Goal: Task Accomplishment & Management: Use online tool/utility

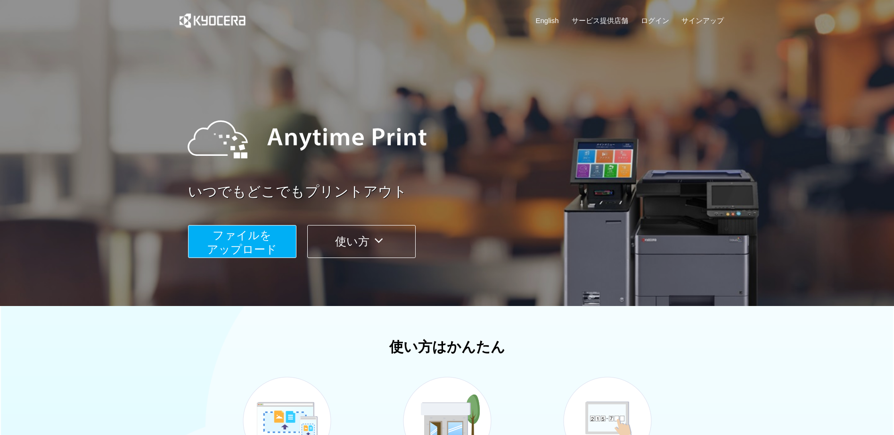
click at [258, 253] on span "ファイルを ​​アップロード" at bounding box center [242, 242] width 70 height 27
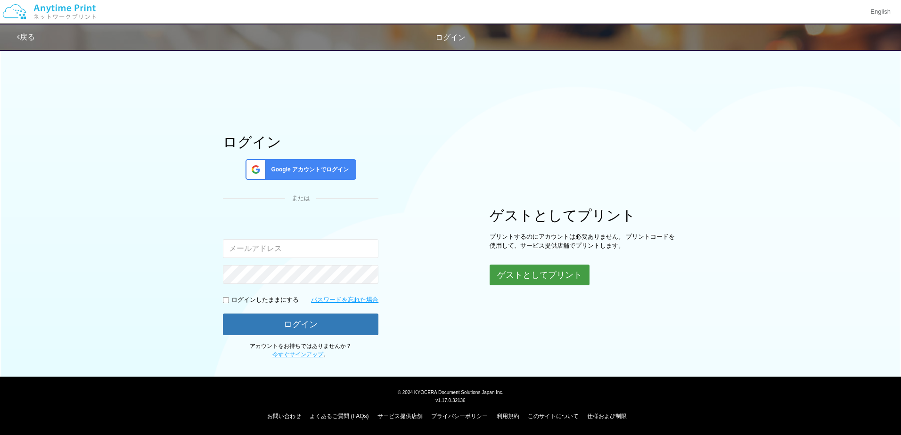
click at [528, 275] on button "ゲストとしてプリント" at bounding box center [539, 275] width 100 height 21
click at [543, 274] on button "ゲストとしてプリント" at bounding box center [539, 275] width 100 height 21
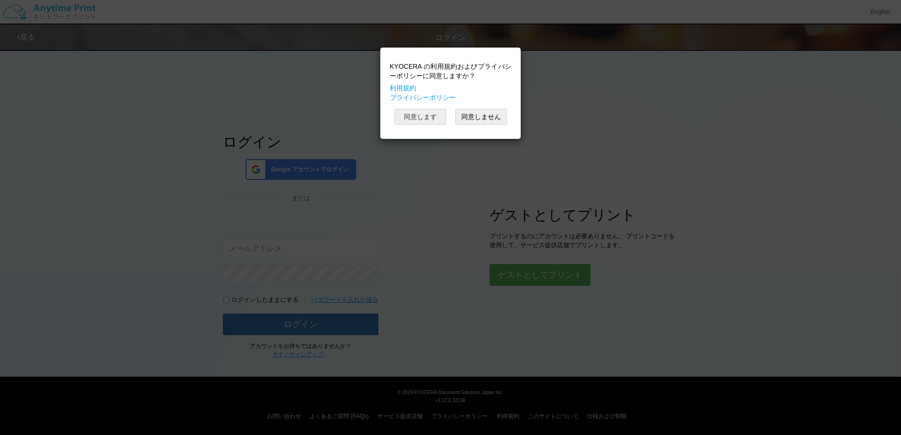
click at [425, 120] on button "同意します" at bounding box center [420, 117] width 52 height 16
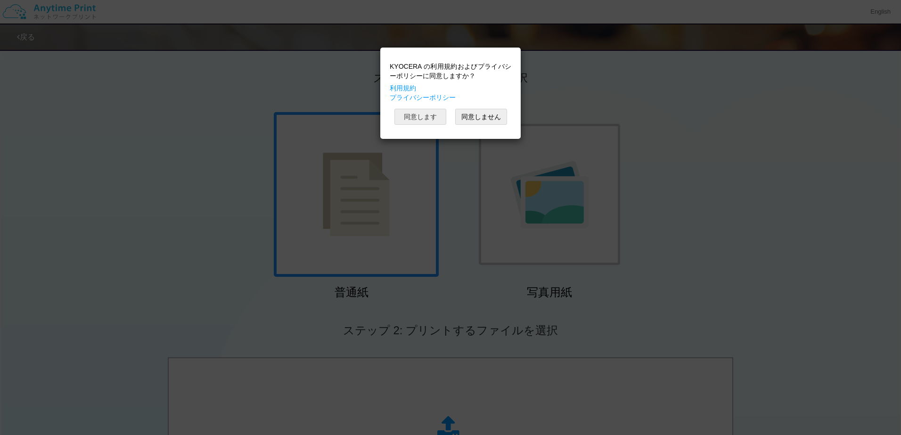
click at [431, 118] on button "同意します" at bounding box center [420, 117] width 52 height 16
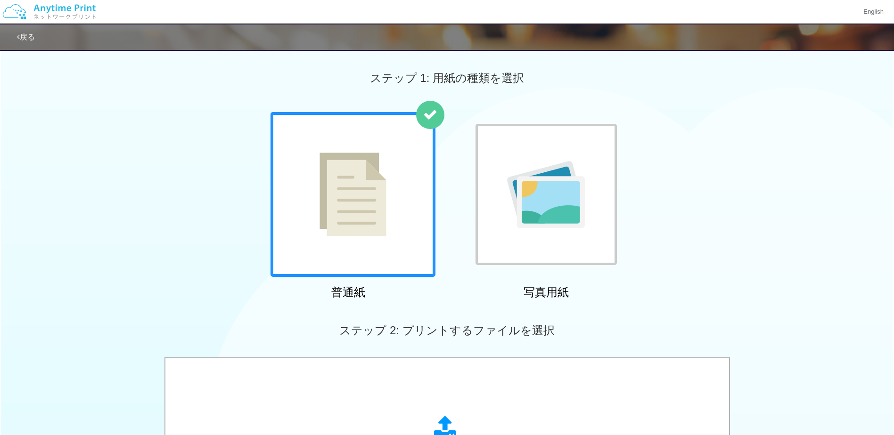
click at [374, 250] on div at bounding box center [352, 194] width 165 height 165
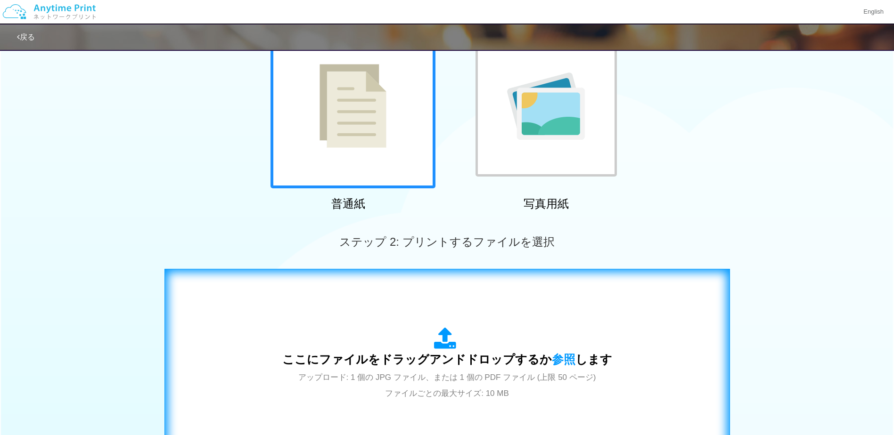
scroll to position [188, 0]
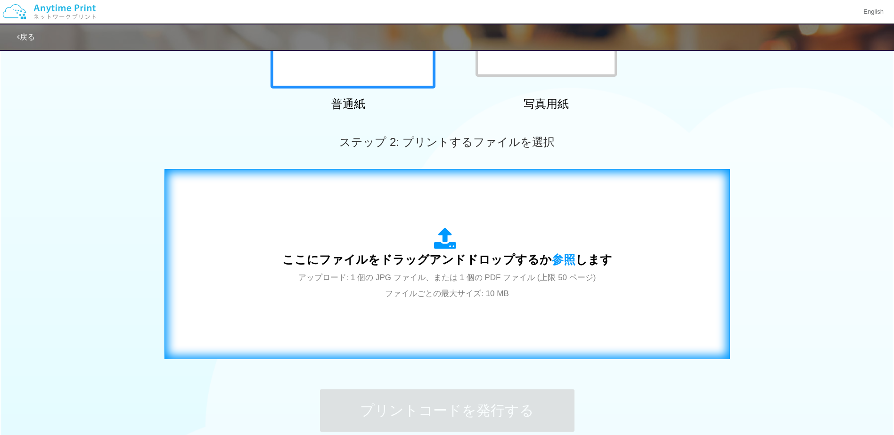
click at [446, 248] on icon at bounding box center [447, 240] width 26 height 24
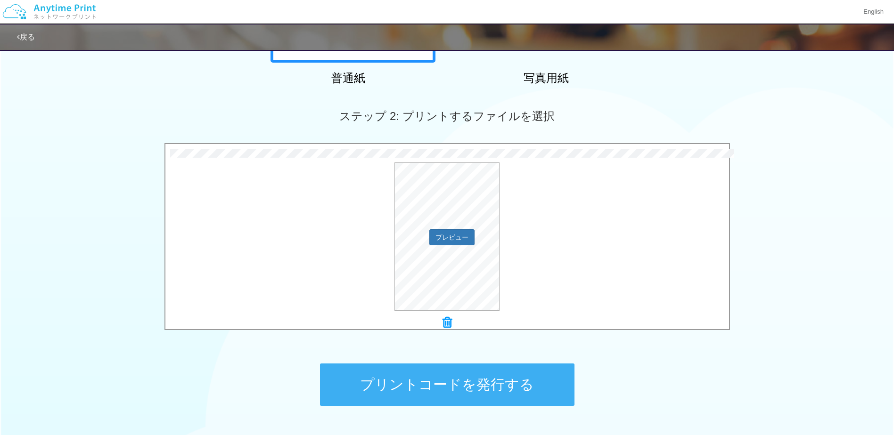
scroll to position [236, 0]
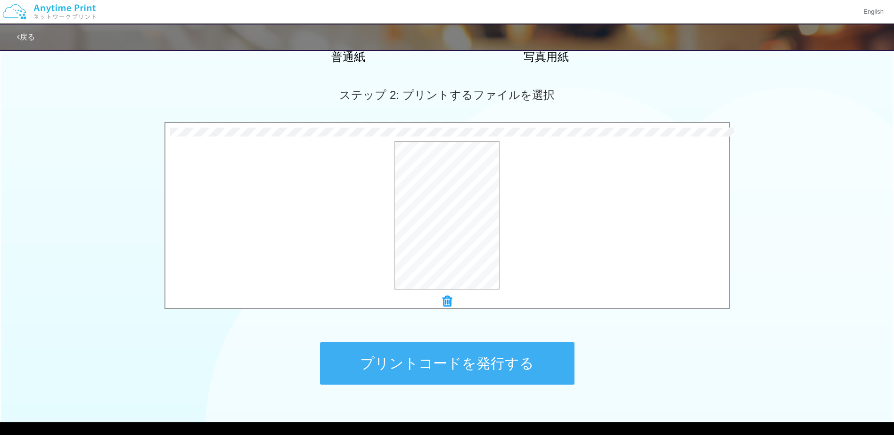
click at [480, 366] on button "プリントコードを発行する" at bounding box center [447, 363] width 254 height 42
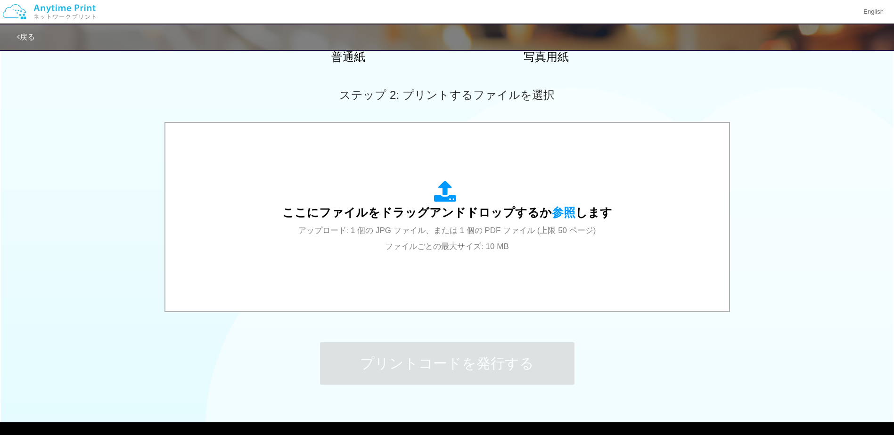
scroll to position [0, 0]
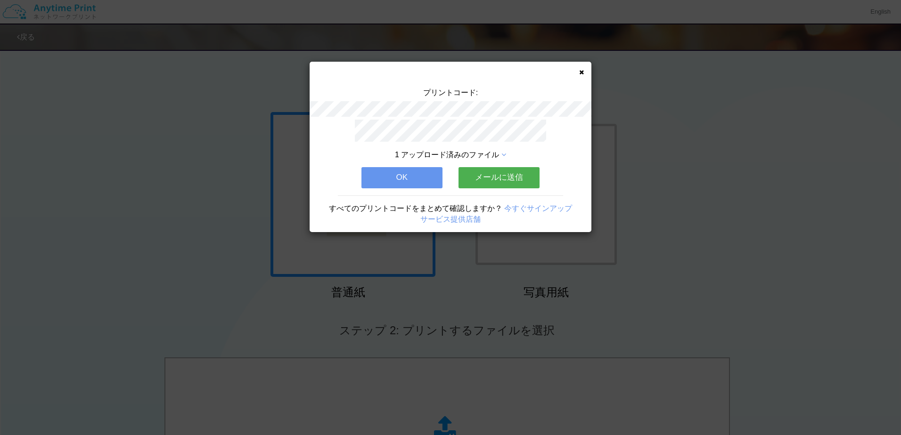
drag, startPoint x: 154, startPoint y: 355, endPoint x: 751, endPoint y: 265, distance: 603.5
click at [728, 265] on div "プリントコード: 1 アップロード済みのファイル OK メールに送信 すべてのプリントコードをまとめて確認しますか？ 今すぐサインアップ サービス提供店舗" at bounding box center [450, 217] width 901 height 435
drag, startPoint x: 902, startPoint y: 348, endPoint x: 902, endPoint y: 374, distance: 25.9
drag, startPoint x: 902, startPoint y: 374, endPoint x: 409, endPoint y: 179, distance: 530.3
click at [409, 179] on button "OK" at bounding box center [401, 177] width 81 height 21
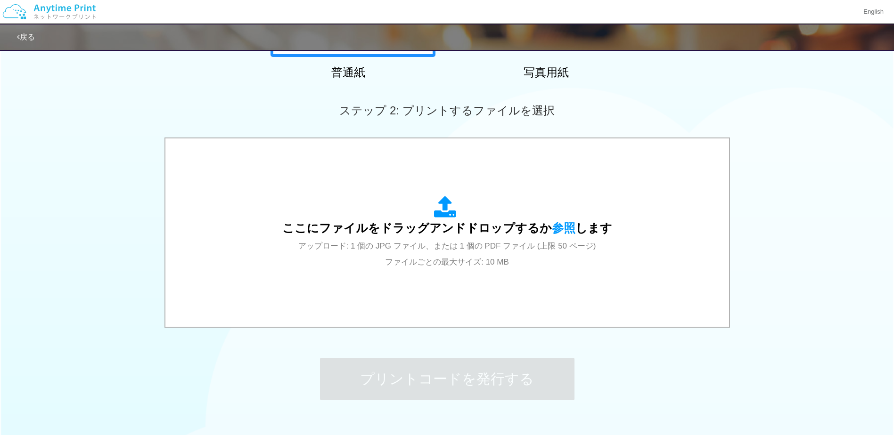
scroll to position [236, 0]
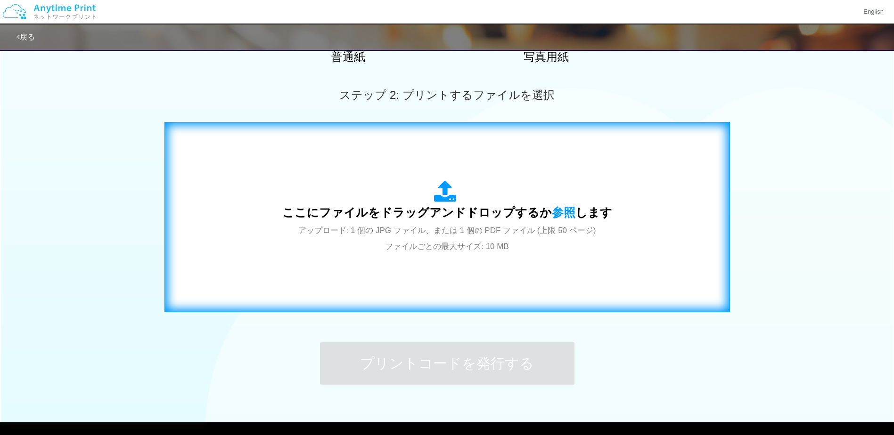
click at [435, 216] on span "ここにファイルをドラッグアンドドロップするか 参照 します" at bounding box center [447, 212] width 330 height 13
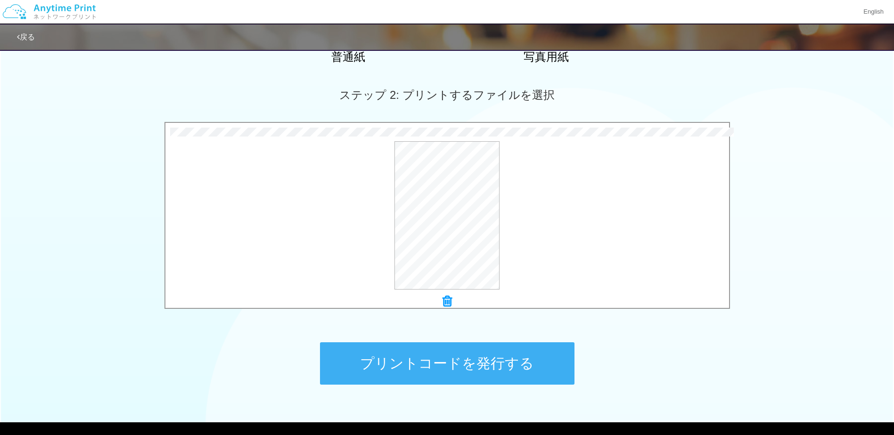
click at [447, 361] on button "プリントコードを発行する" at bounding box center [447, 363] width 254 height 42
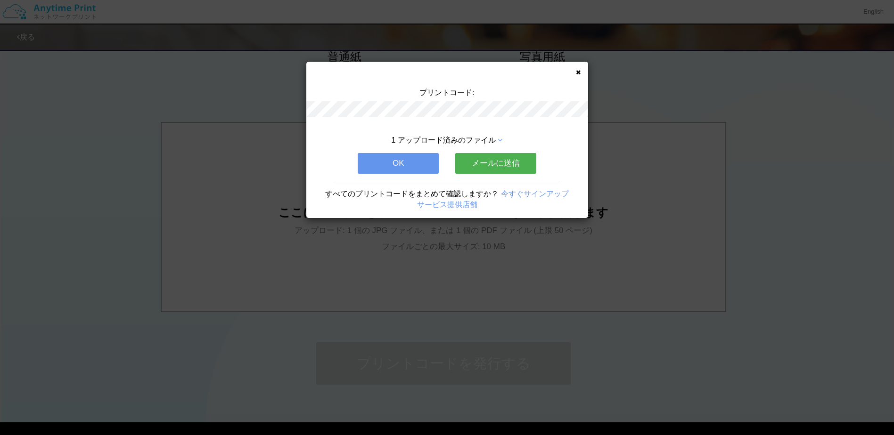
scroll to position [0, 0]
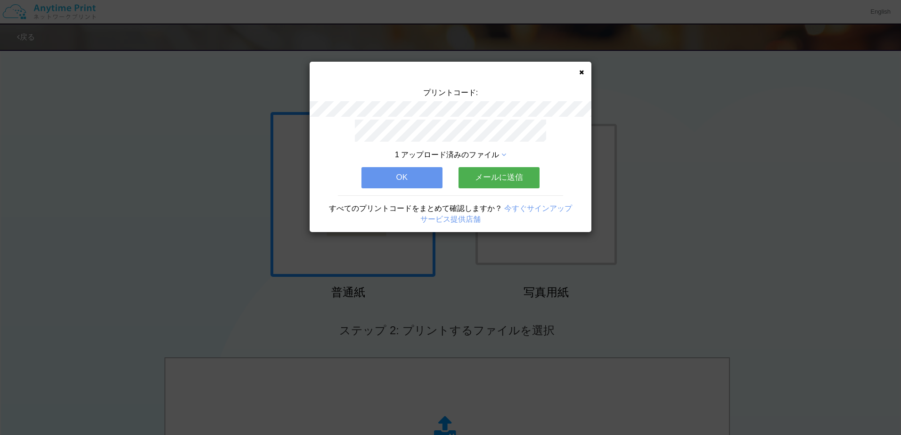
click at [410, 177] on button "OK" at bounding box center [401, 177] width 81 height 21
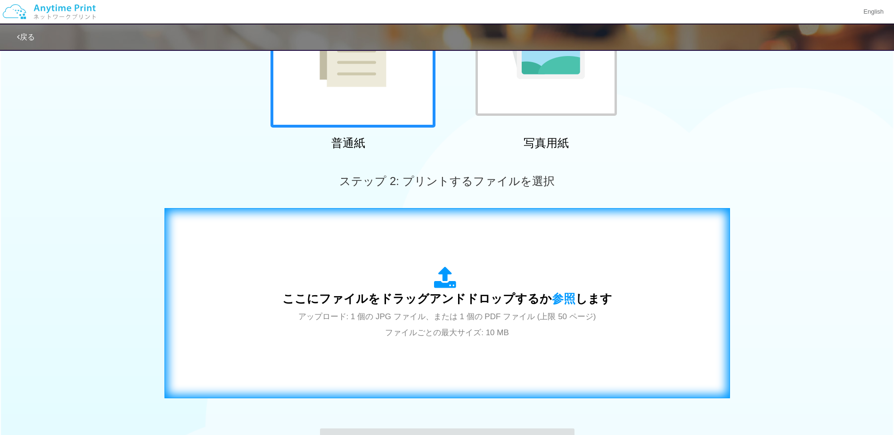
scroll to position [188, 0]
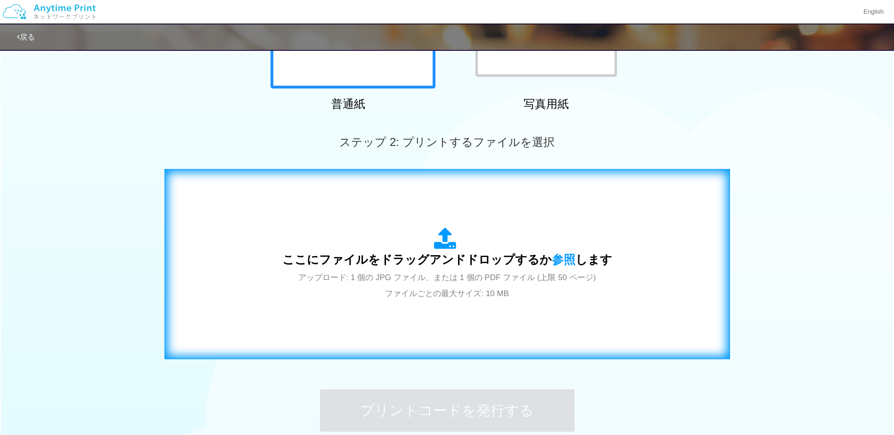
click at [430, 259] on span "ここにファイルをドラッグアンドドロップするか 参照 します" at bounding box center [447, 259] width 330 height 13
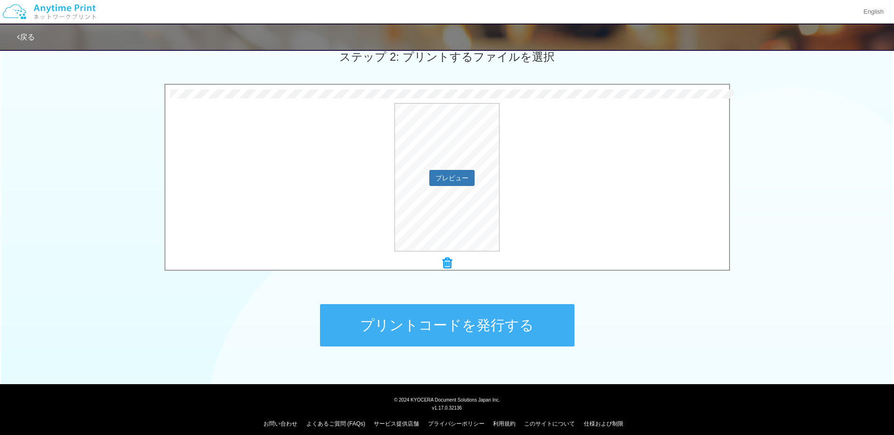
scroll to position [281, 0]
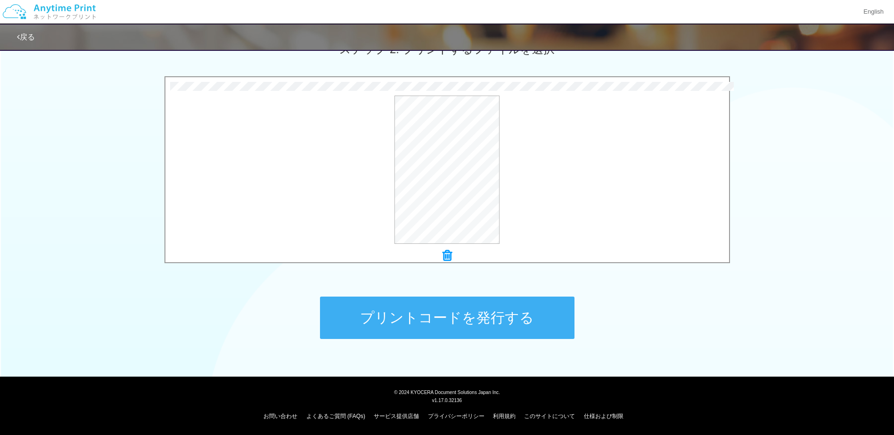
click at [428, 323] on button "プリントコードを発行する" at bounding box center [447, 318] width 254 height 42
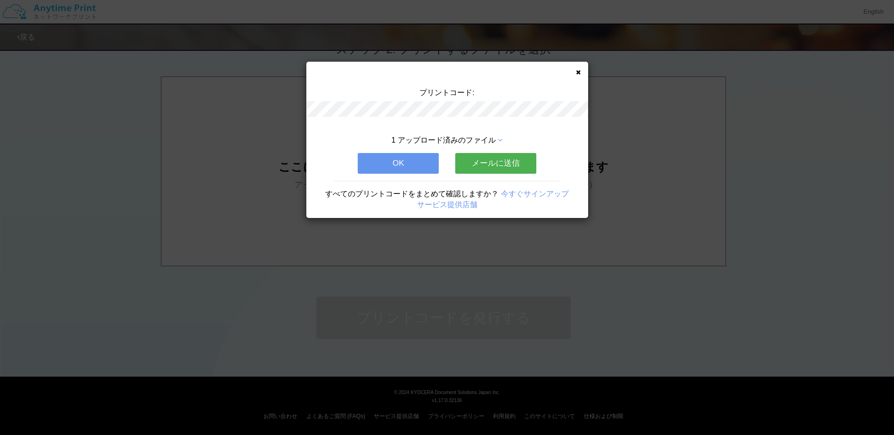
scroll to position [0, 0]
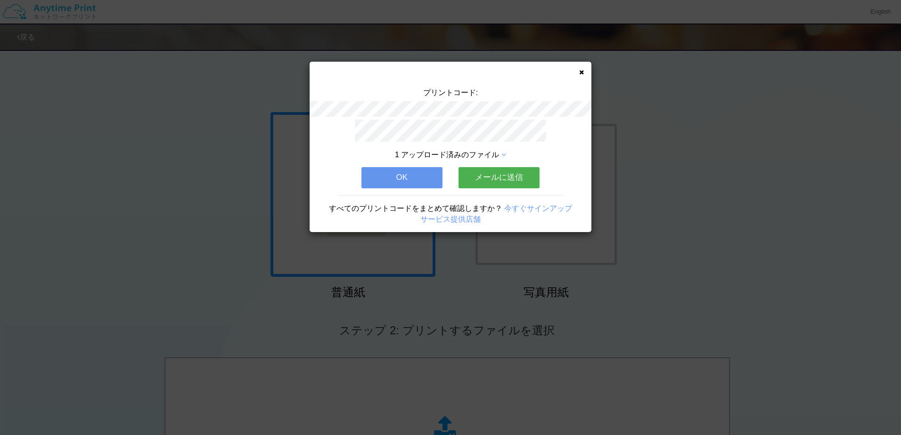
click at [401, 173] on button "OK" at bounding box center [401, 177] width 81 height 21
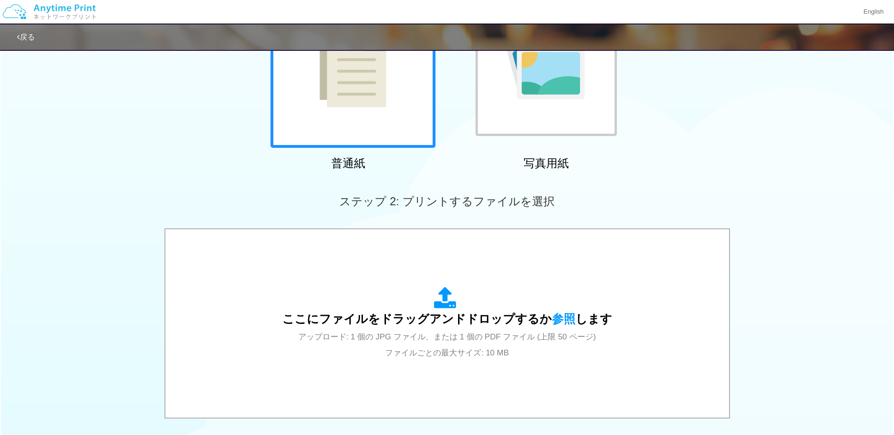
scroll to position [141, 0]
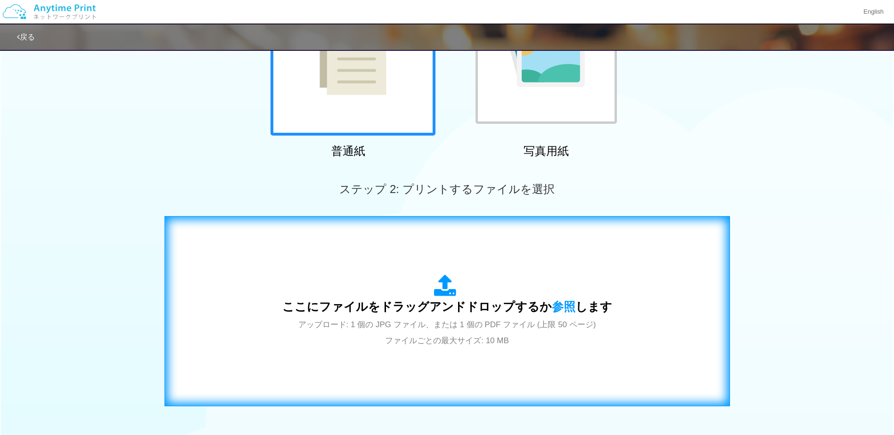
click at [449, 307] on span "ここにファイルをドラッグアンドドロップするか 参照 します" at bounding box center [447, 306] width 330 height 13
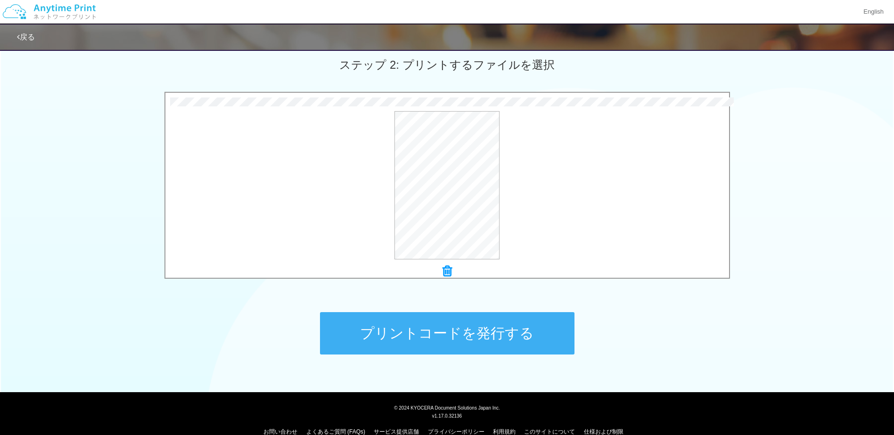
scroll to position [281, 0]
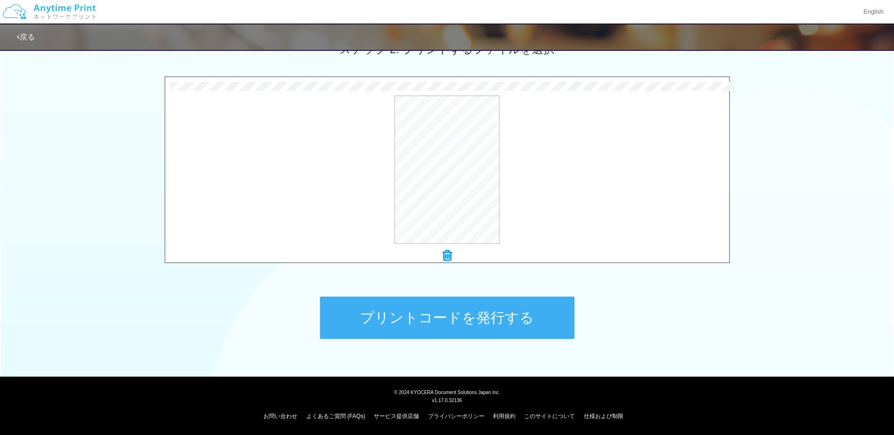
click at [486, 316] on button "プリントコードを発行する" at bounding box center [447, 318] width 254 height 42
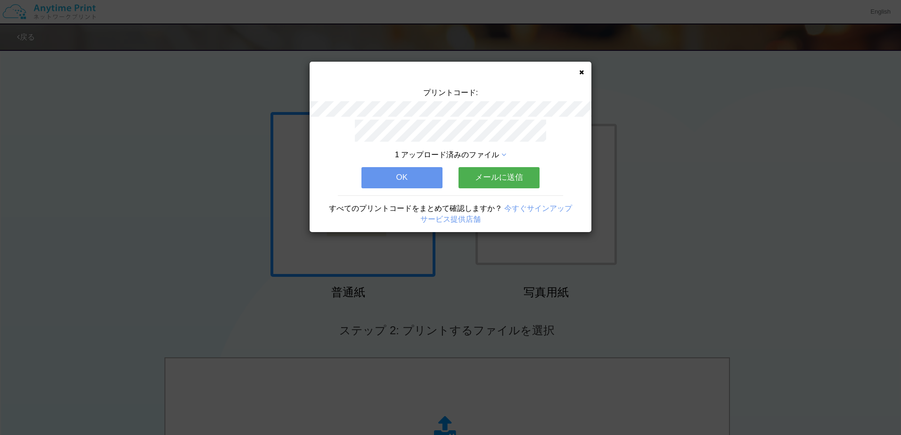
click at [406, 183] on button "OK" at bounding box center [401, 177] width 81 height 21
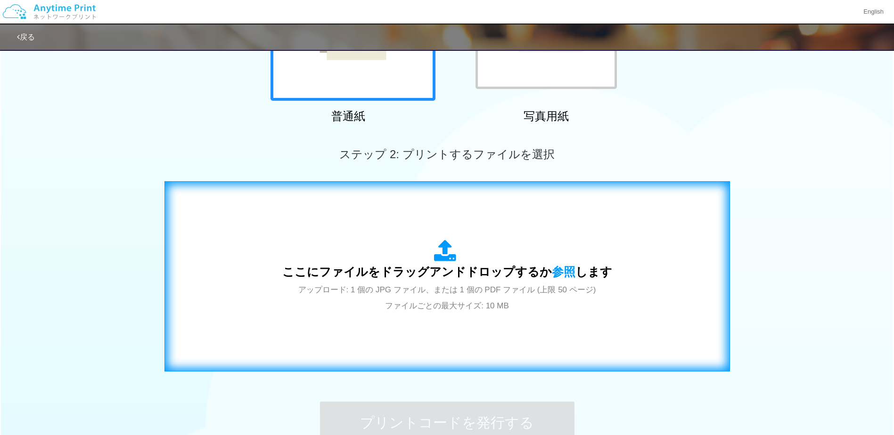
scroll to position [188, 0]
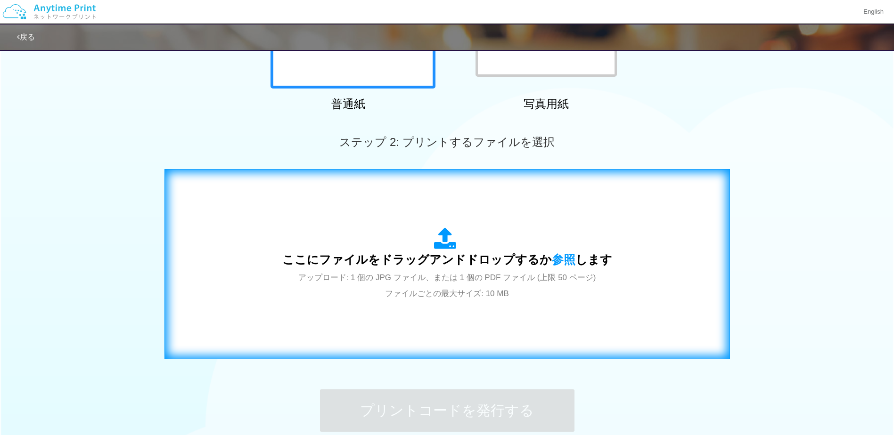
click at [452, 256] on span "ここにファイルをドラッグアンドドロップするか 参照 します" at bounding box center [447, 259] width 330 height 13
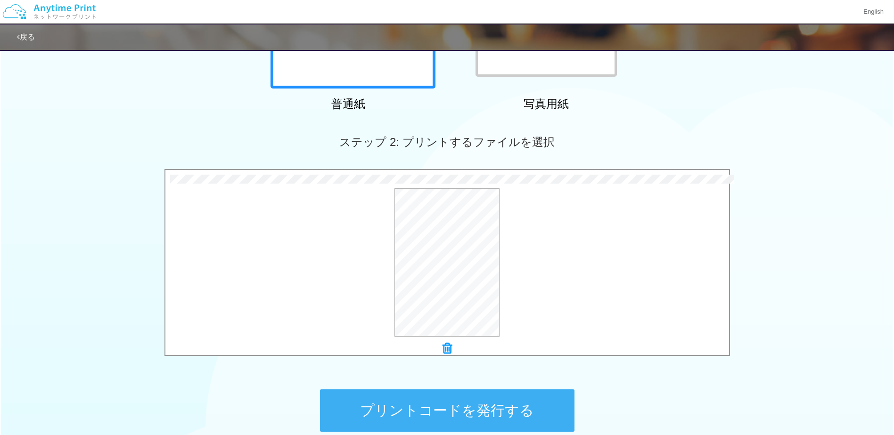
click at [470, 412] on button "プリントコードを発行する" at bounding box center [447, 411] width 254 height 42
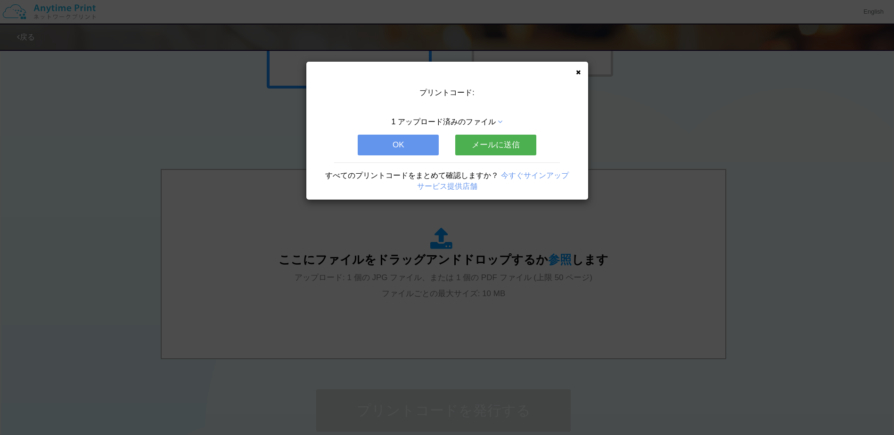
scroll to position [0, 0]
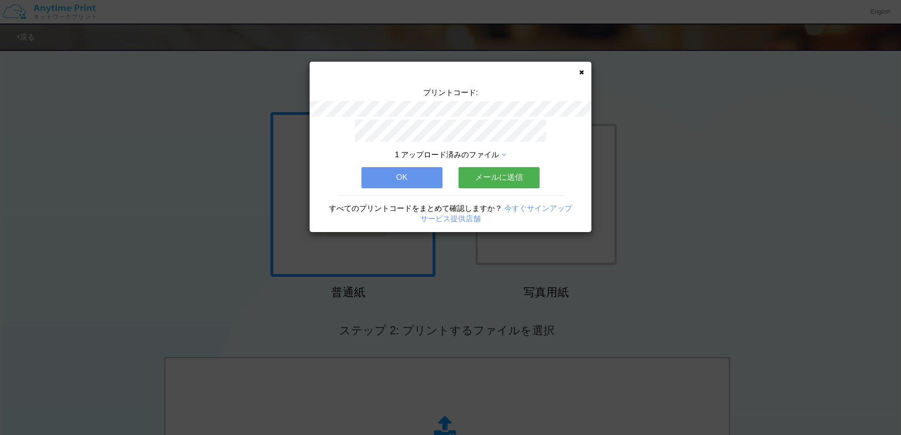
click at [415, 176] on button "OK" at bounding box center [401, 177] width 81 height 21
